Goal: Transaction & Acquisition: Purchase product/service

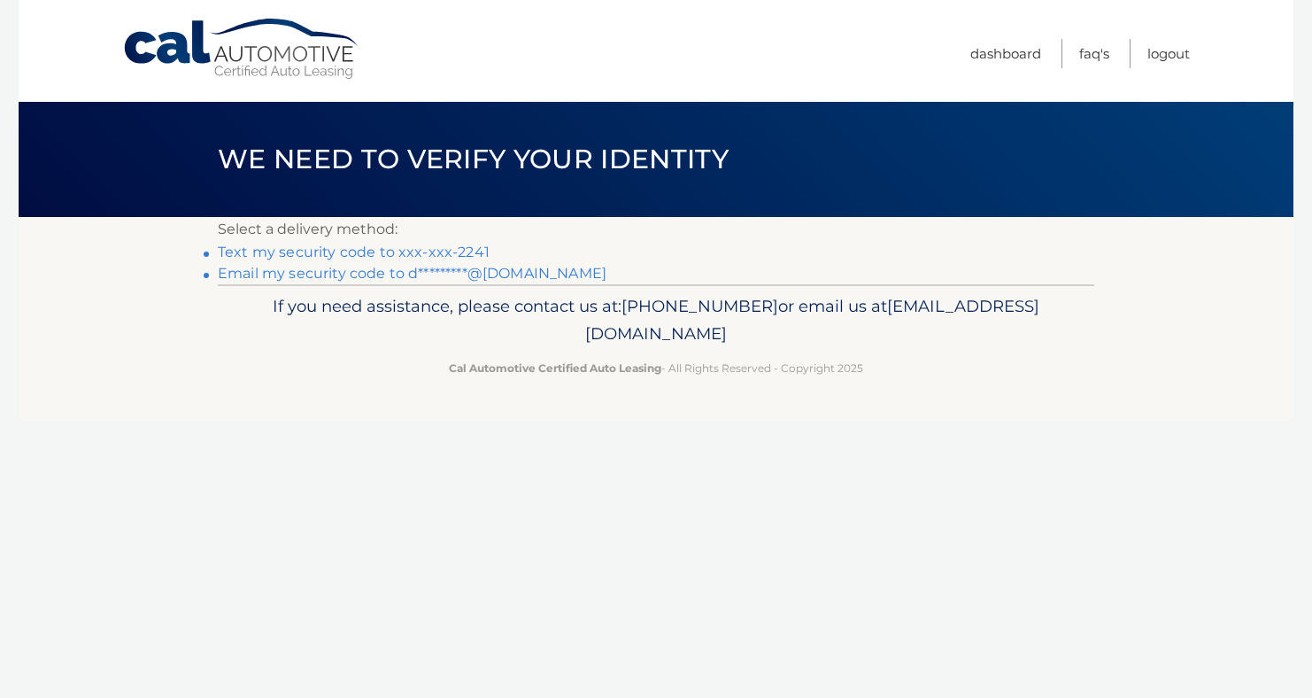
click at [324, 251] on link "Text my security code to xxx-xxx-2241" at bounding box center [354, 252] width 272 height 17
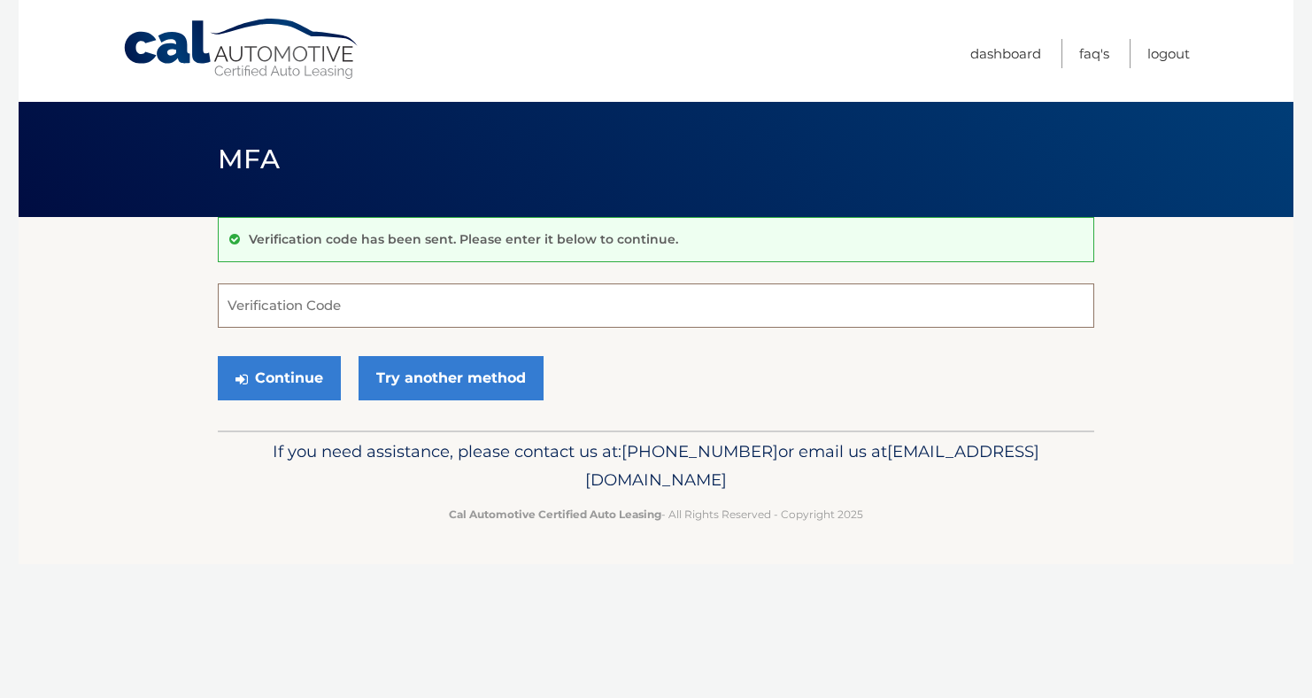
click at [320, 308] on input "Verification Code" at bounding box center [656, 305] width 877 height 44
type input "095034"
click at [289, 368] on button "Continue" at bounding box center [279, 378] width 123 height 44
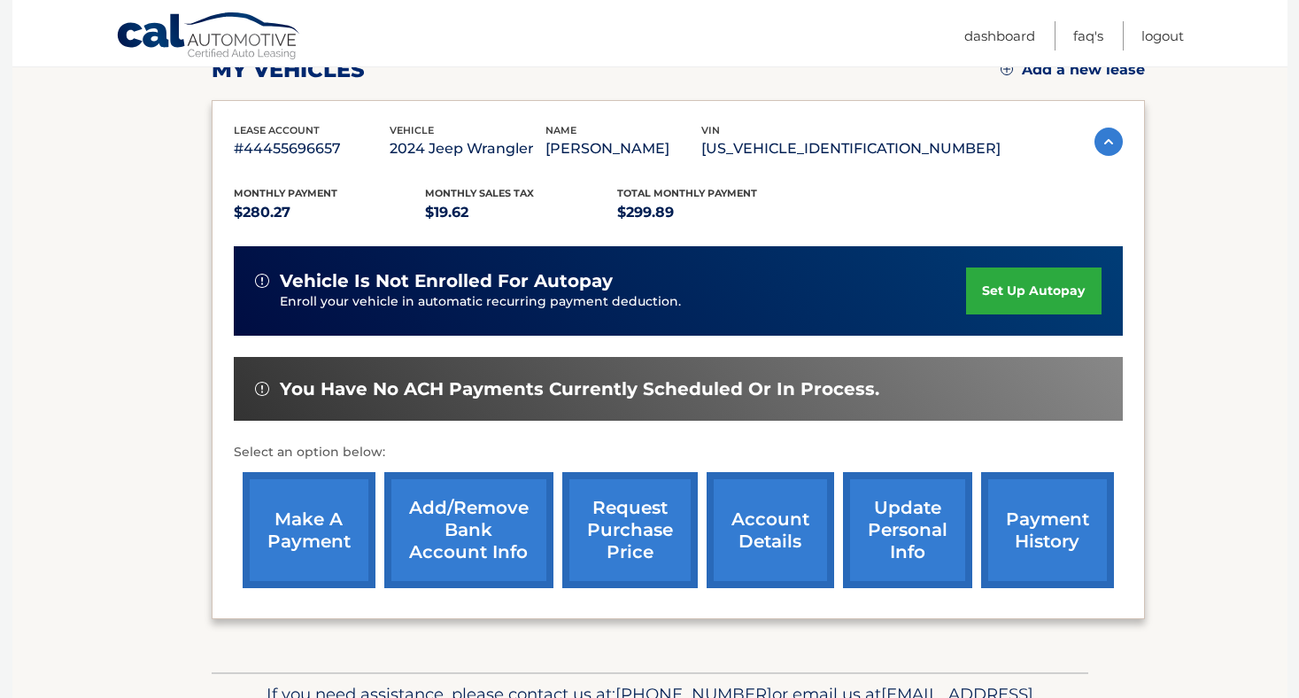
scroll to position [354, 0]
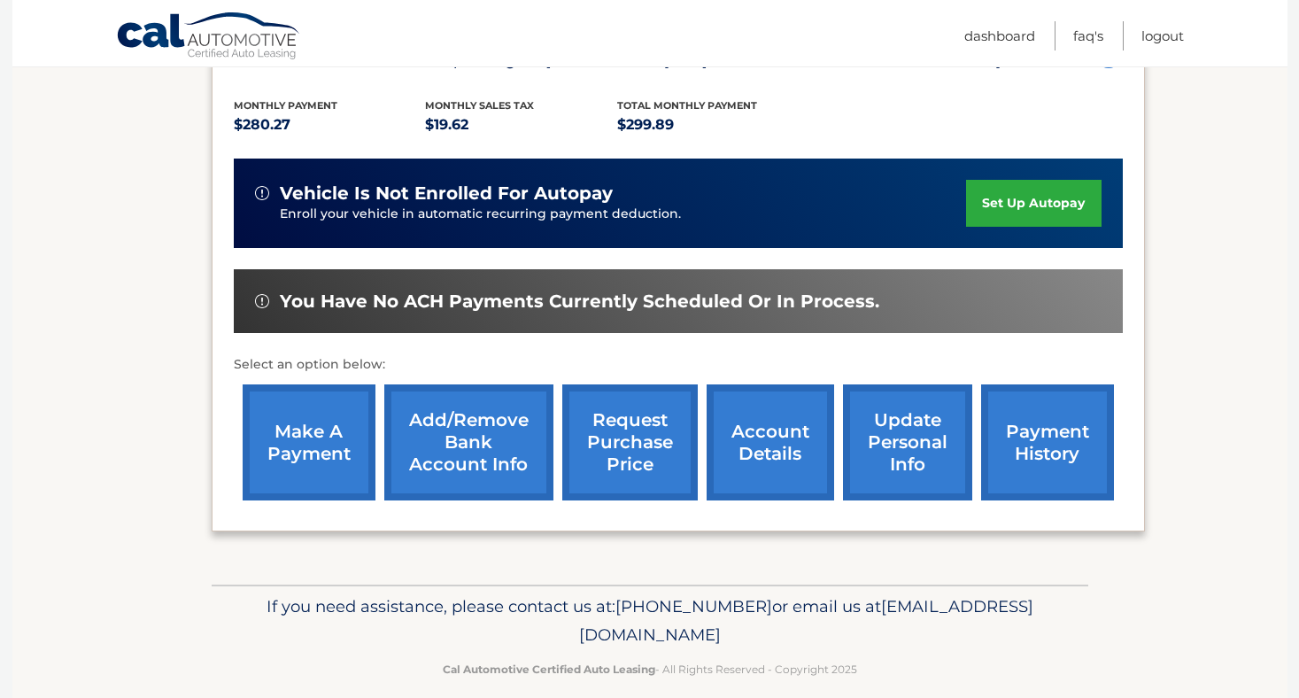
click at [316, 437] on link "make a payment" at bounding box center [309, 442] width 133 height 116
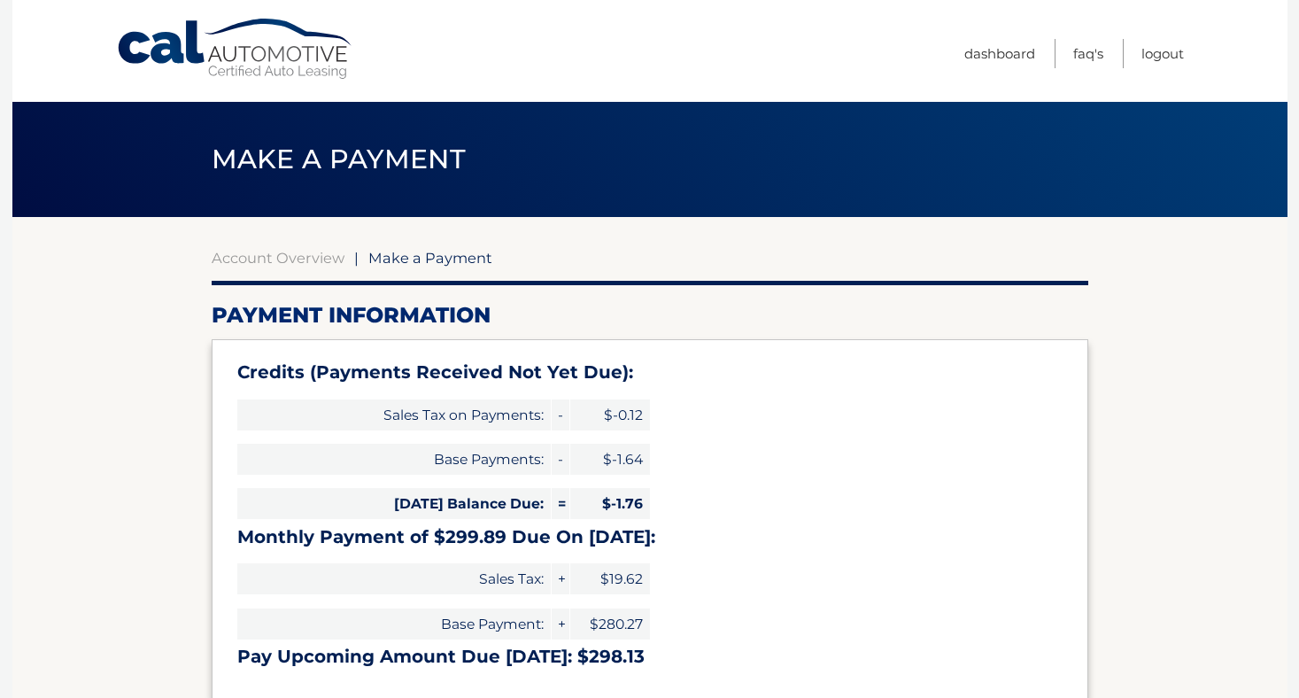
select select "NWVlZjE5MWQtNWU5MC00N2Q0LWEwYWEtOGZiYjg2NzgyMzNm"
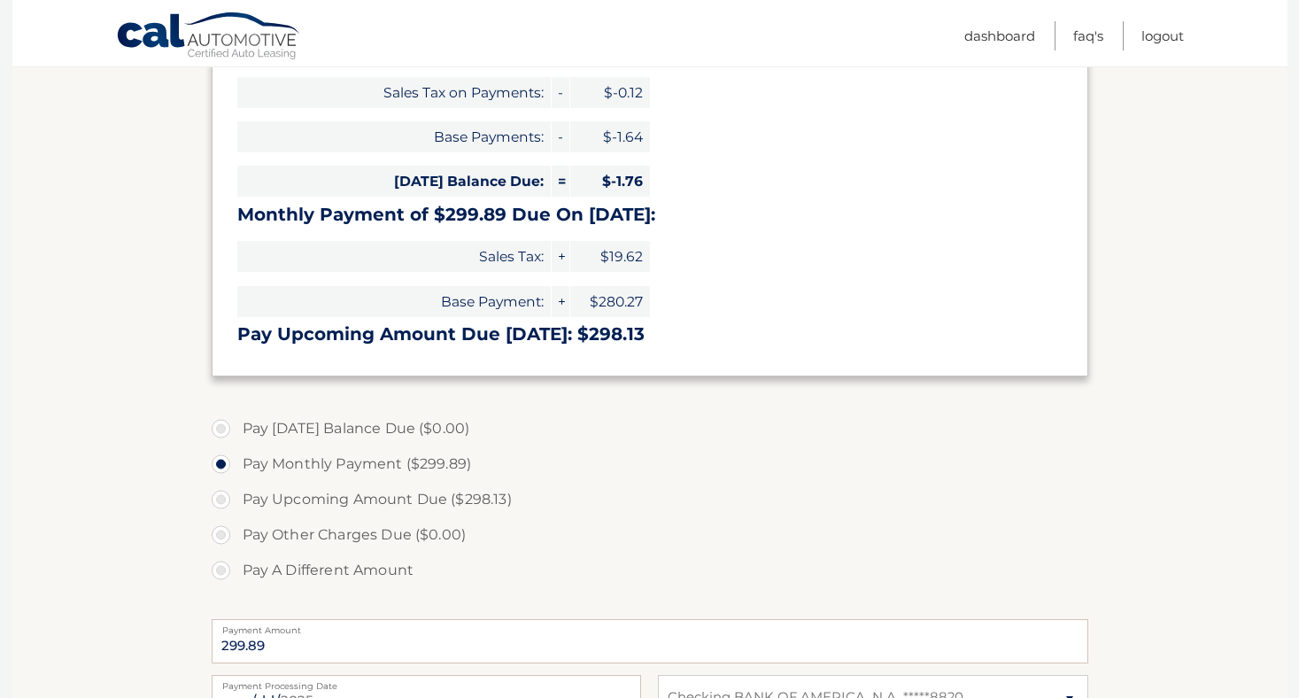
scroll to position [354, 0]
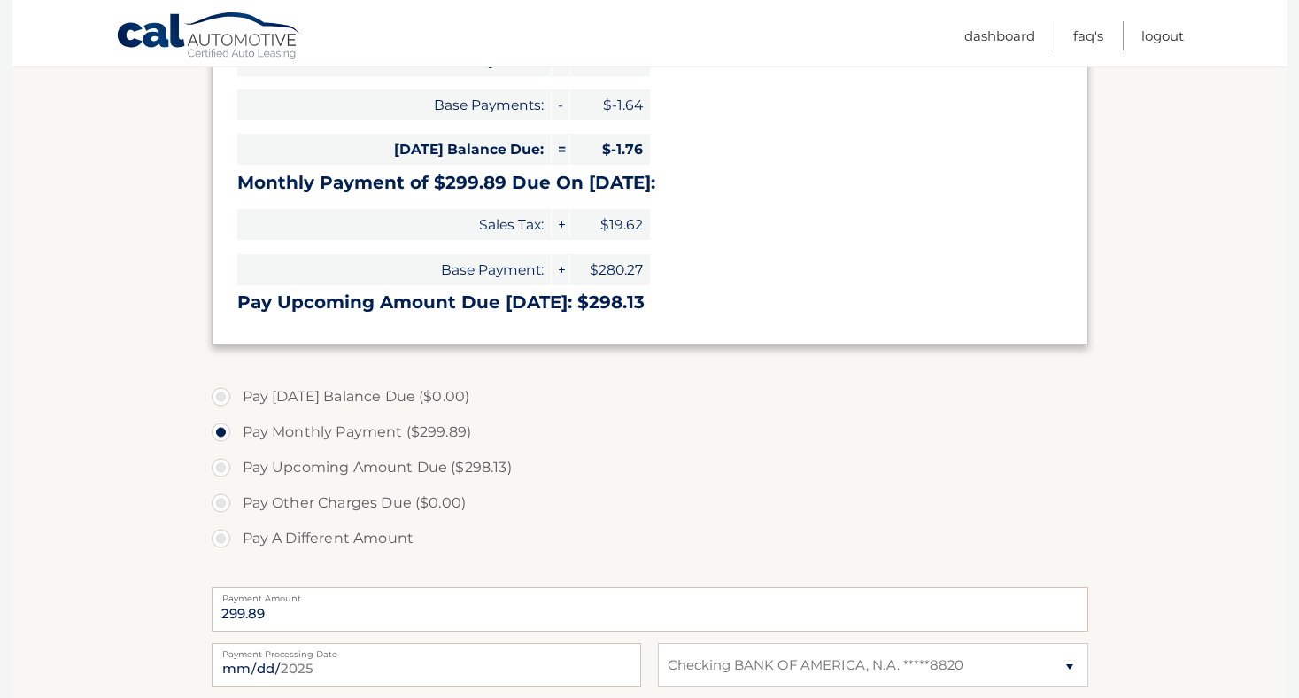
click at [225, 535] on label "Pay A Different Amount" at bounding box center [650, 538] width 877 height 35
click at [225, 535] on input "Pay A Different Amount" at bounding box center [228, 535] width 18 height 28
radio input "true"
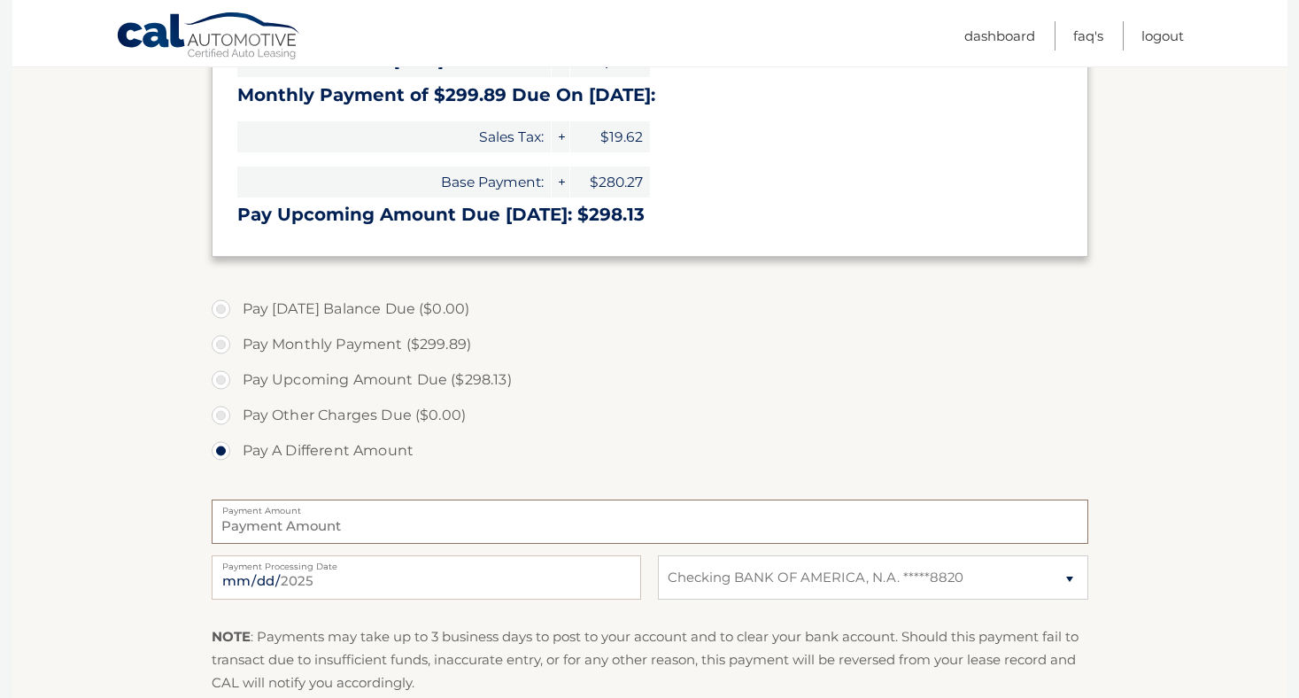
scroll to position [443, 0]
drag, startPoint x: 252, startPoint y: 509, endPoint x: 253, endPoint y: 520, distance: 10.7
click at [252, 515] on div "Payment Amount" at bounding box center [650, 521] width 877 height 44
click at [379, 511] on label "Payment Amount" at bounding box center [650, 506] width 877 height 14
click at [379, 511] on input "Payment Amount" at bounding box center [650, 521] width 877 height 44
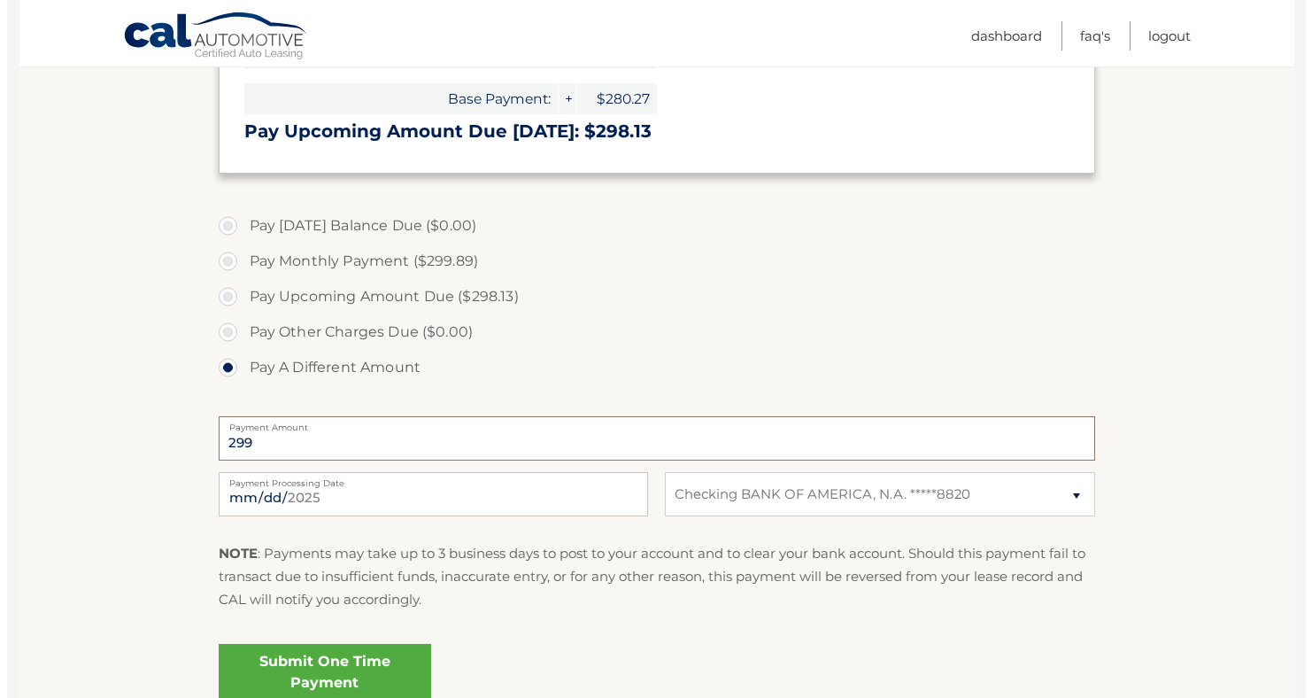
scroll to position [531, 0]
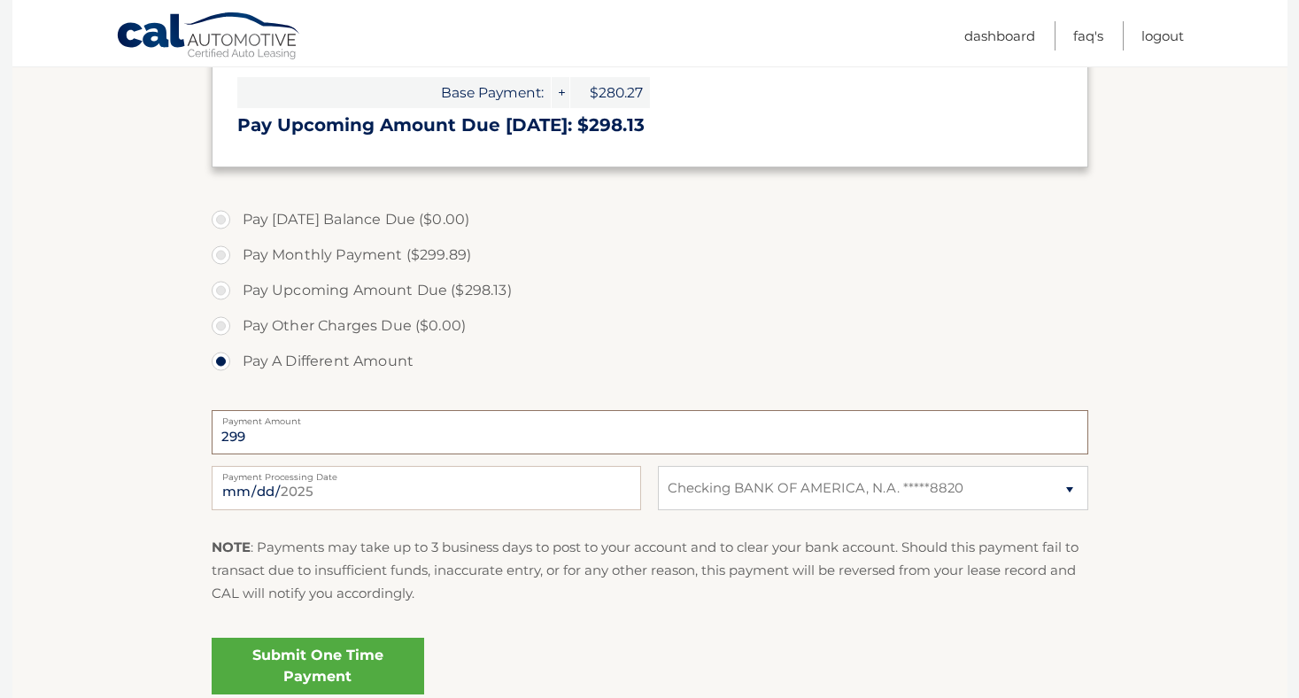
type input "299"
click at [305, 670] on link "Submit One Time Payment" at bounding box center [318, 666] width 213 height 57
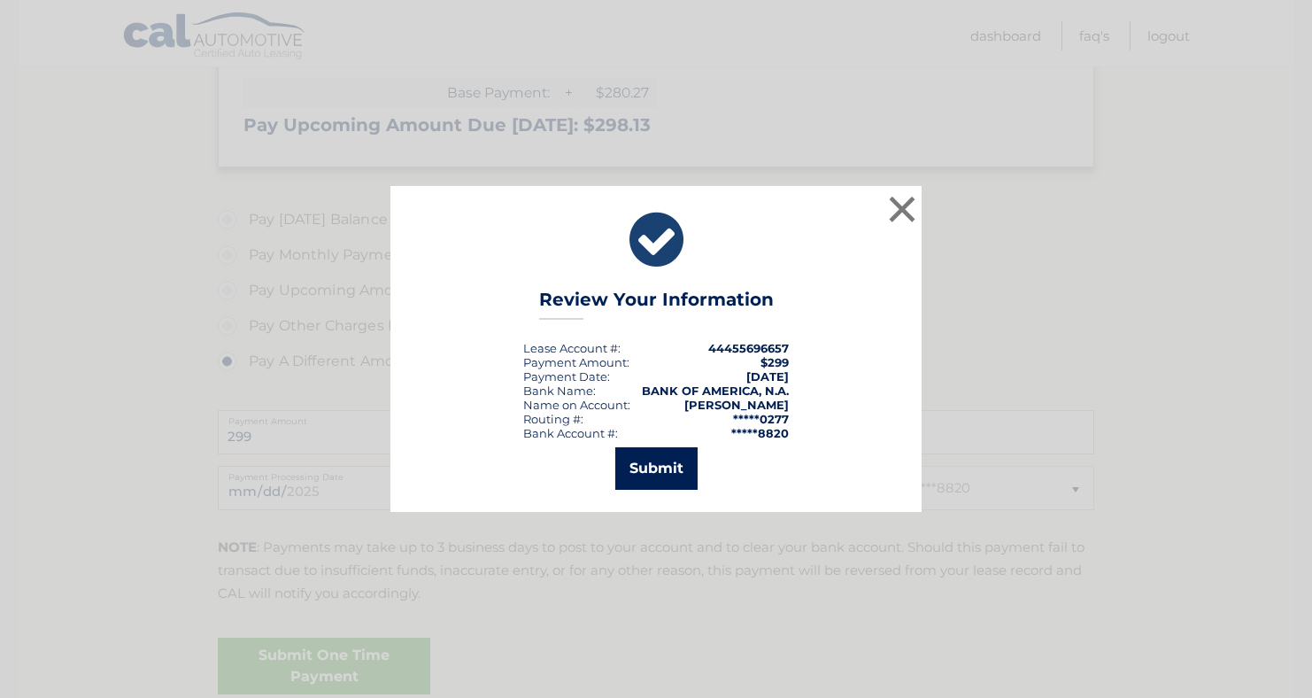
click at [685, 461] on button "Submit" at bounding box center [657, 468] width 82 height 43
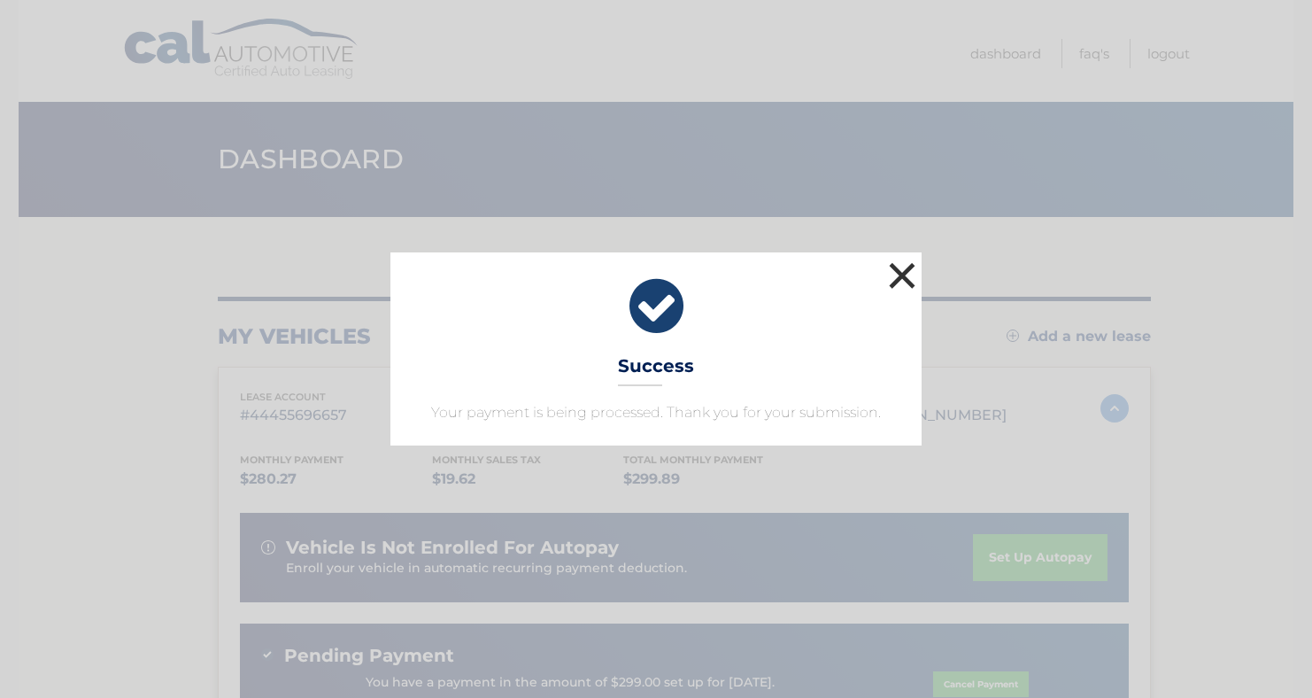
click at [901, 271] on button "×" at bounding box center [902, 275] width 35 height 35
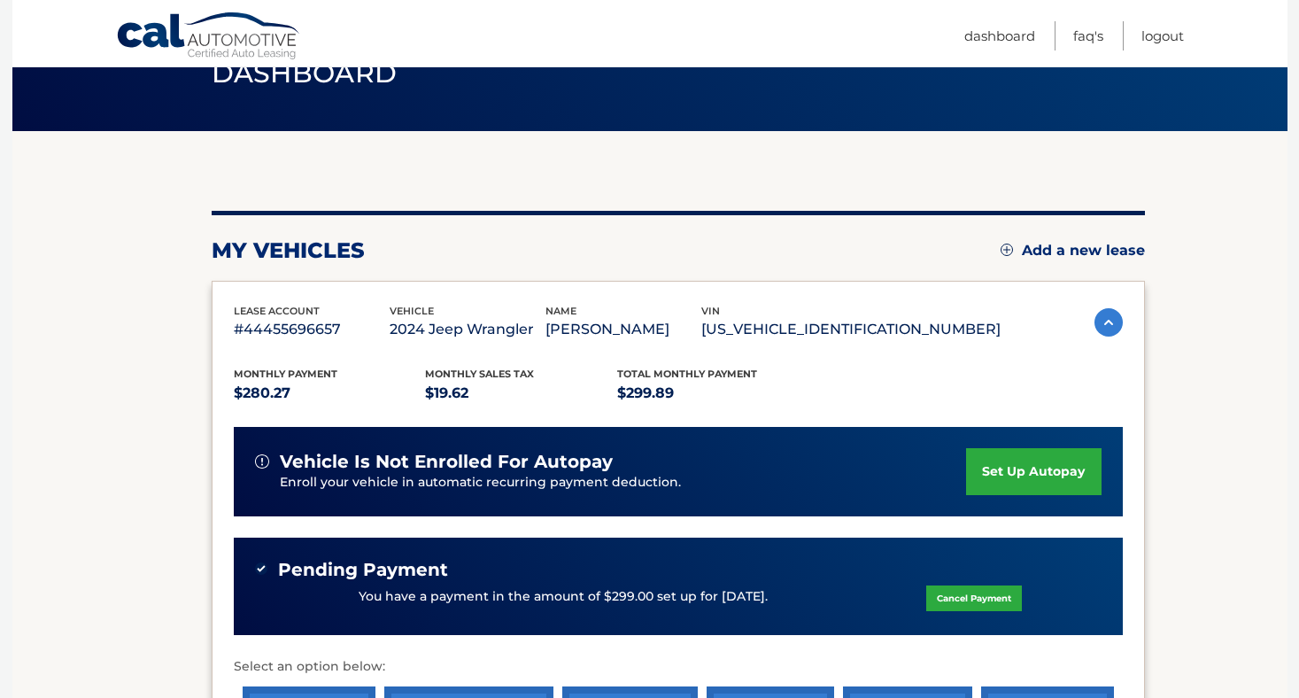
scroll to position [55, 0]
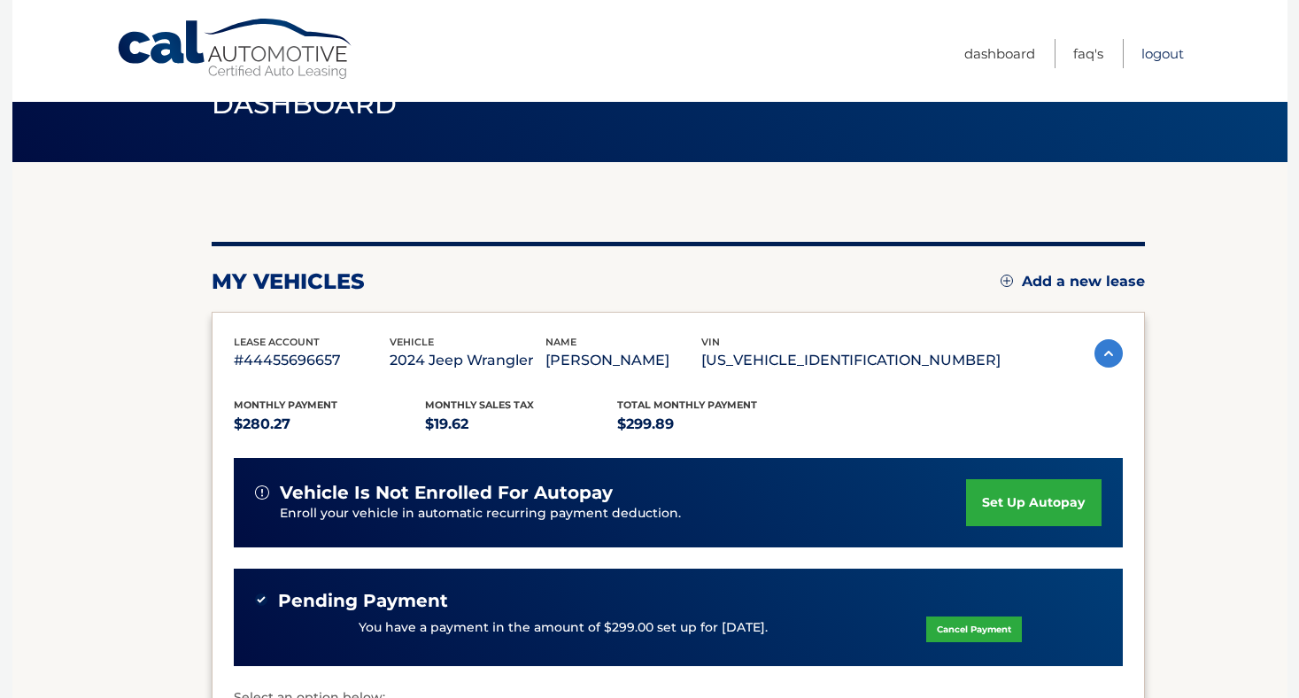
click at [1149, 56] on link "Logout" at bounding box center [1163, 53] width 43 height 29
